Goal: Information Seeking & Learning: Learn about a topic

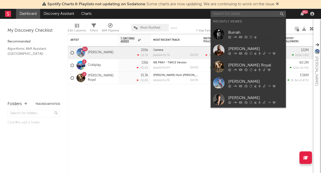
click at [267, 15] on input "text" at bounding box center [248, 14] width 75 height 6
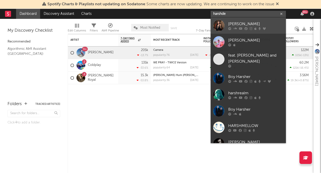
type input "harshde"
click at [261, 21] on div "[PERSON_NAME]" at bounding box center [255, 24] width 55 height 6
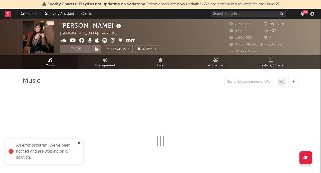
click at [80, 143] on icon "close" at bounding box center [80, 143] width 4 height 4
select select "6m"
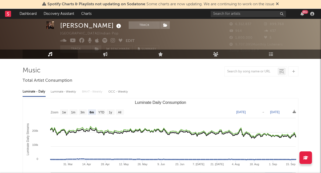
scroll to position [11, 0]
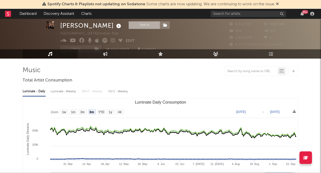
click at [142, 25] on button "Track" at bounding box center [144, 25] width 31 height 8
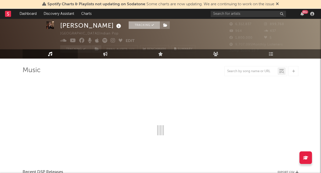
select select "6m"
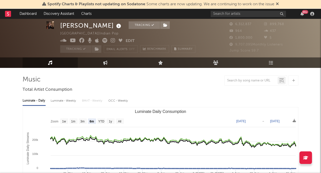
scroll to position [0, 0]
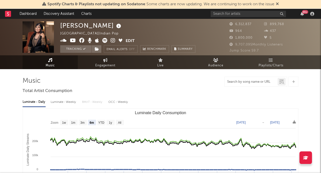
click at [233, 81] on input "text" at bounding box center [251, 82] width 53 height 4
type input "r"
click at [255, 80] on input "text" at bounding box center [251, 82] width 53 height 4
click at [252, 83] on input "text" at bounding box center [251, 82] width 53 height 4
type input "chann diggeya ve"
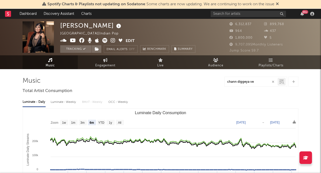
click at [281, 83] on icon at bounding box center [282, 81] width 5 height 5
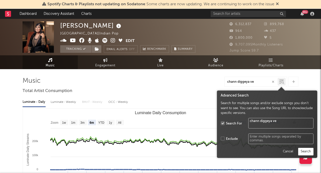
click at [302, 150] on button "Search" at bounding box center [306, 152] width 15 height 8
type textarea "chann diggeya ve"
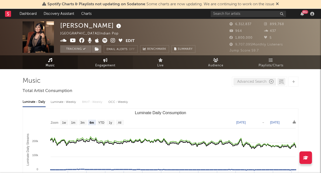
click at [105, 65] on span "Engagement" at bounding box center [105, 66] width 20 height 6
select select "1w"
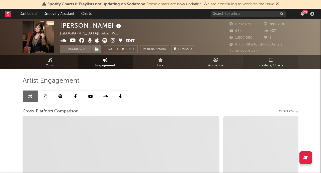
click at [274, 62] on link "Playlists/Charts" at bounding box center [271, 62] width 55 height 14
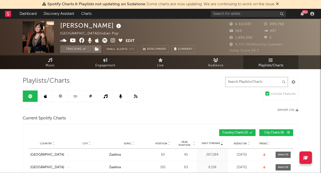
click at [269, 80] on input "text" at bounding box center [256, 82] width 63 height 10
click at [48, 66] on span "Music" at bounding box center [50, 66] width 9 height 6
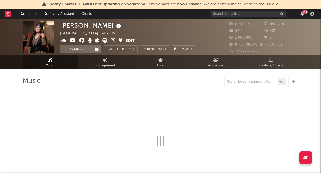
select select "6m"
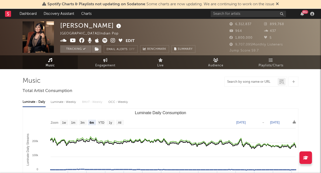
click at [240, 82] on input "text" at bounding box center [251, 82] width 53 height 4
type input "chann diggeya ve"
click at [259, 84] on input "chann diggeya ve" at bounding box center [251, 82] width 53 height 4
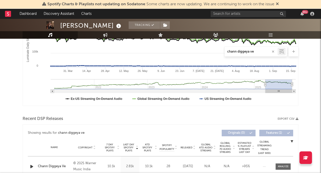
scroll to position [147, 0]
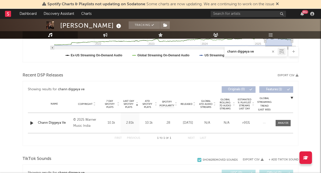
click at [50, 124] on div "Chann Diggeya Ve" at bounding box center [54, 122] width 33 height 5
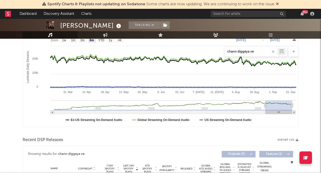
scroll to position [0, 0]
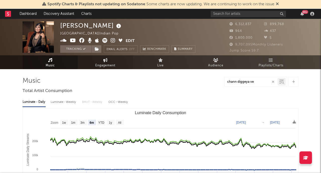
click at [107, 61] on link "Engagement" at bounding box center [105, 62] width 55 height 14
select select "1m"
